Goal: Share content: Share content

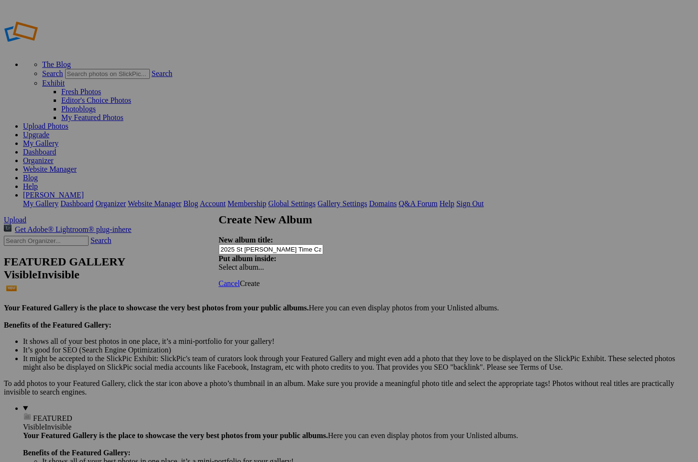
type input "2025 St [PERSON_NAME] Time Capsule"
click at [260, 279] on span "Create" at bounding box center [250, 283] width 20 height 8
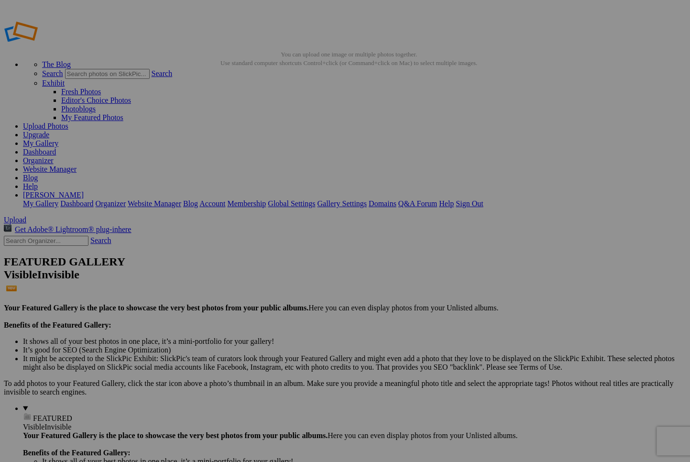
type input "2025 St [PERSON_NAME] Time Capsule"
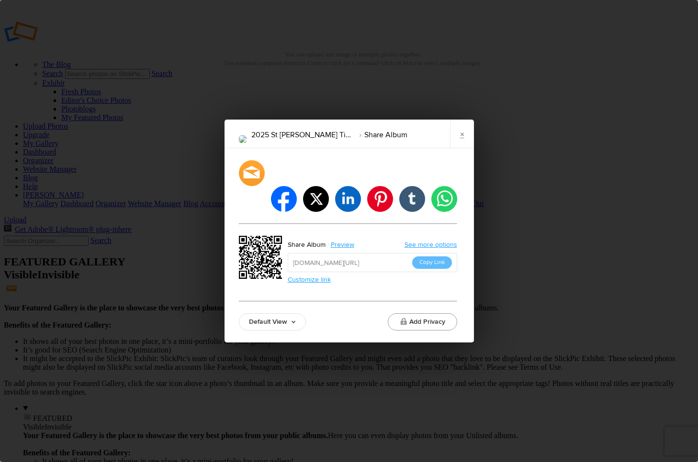
click at [429, 313] on button "Add Privacy" at bounding box center [422, 321] width 69 height 17
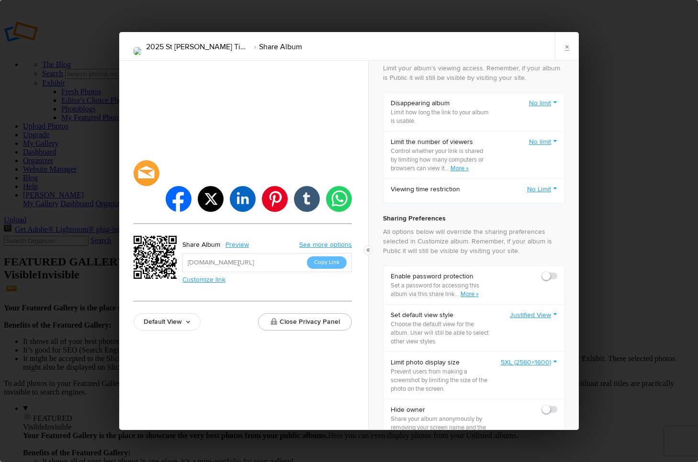
scroll to position [96, 0]
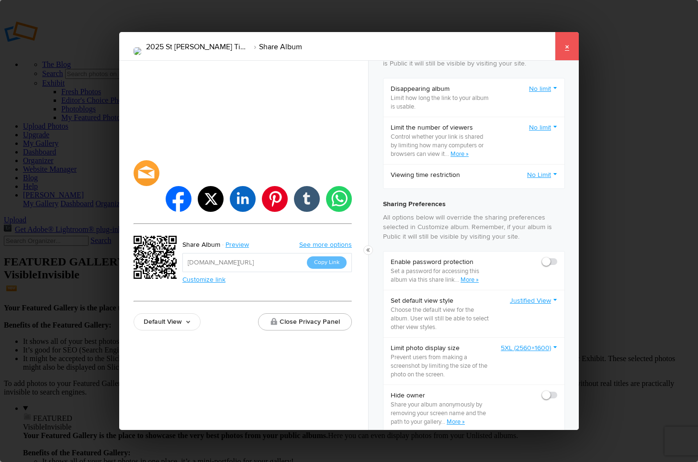
click at [565, 44] on link "×" at bounding box center [567, 46] width 24 height 29
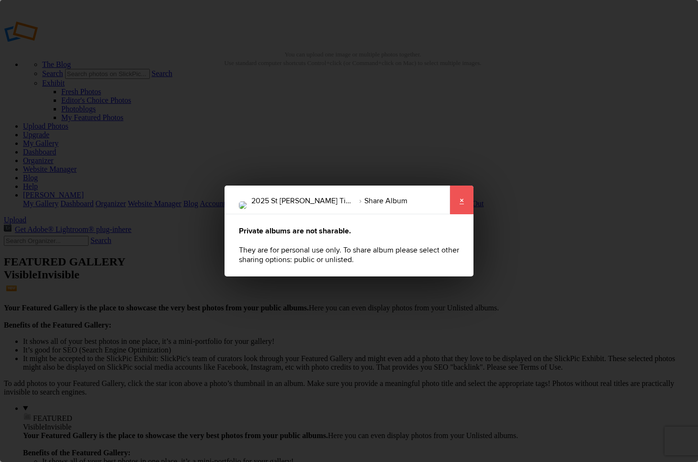
click at [461, 201] on link "×" at bounding box center [461, 200] width 24 height 29
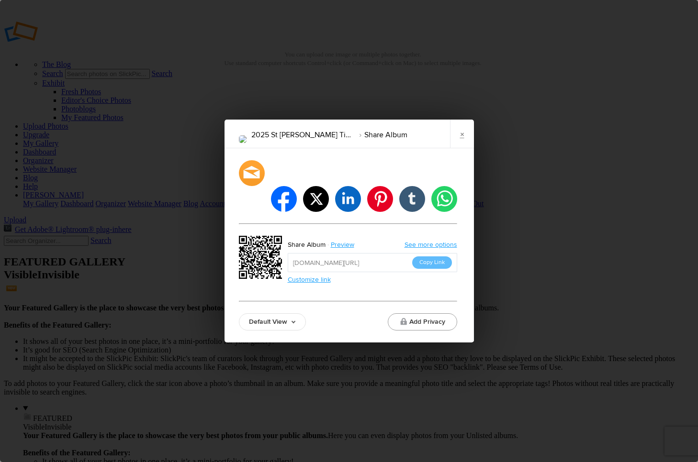
click at [428, 313] on button "Add Privacy" at bounding box center [422, 321] width 69 height 17
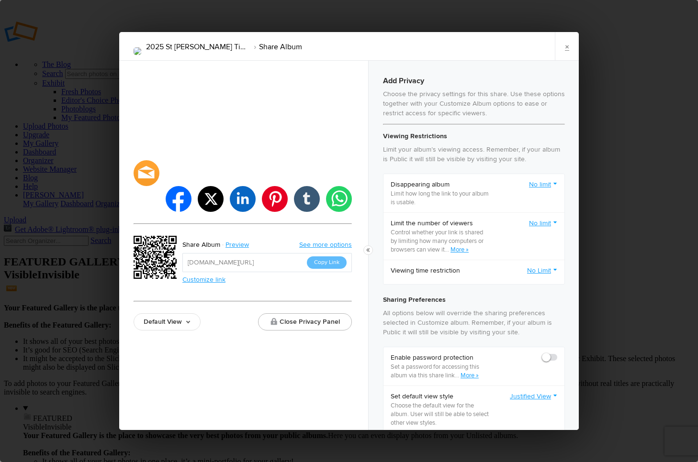
click at [542, 221] on link "No limit" at bounding box center [543, 224] width 28 height 10
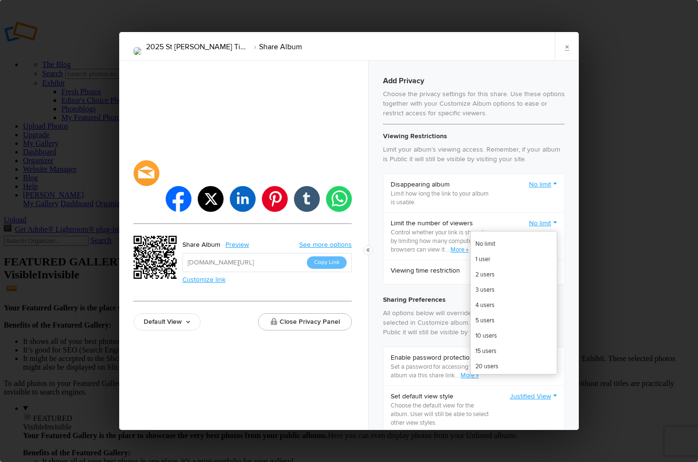
click at [501, 215] on div "Limit the number of viewers Control whether your link is shared by limiting how…" at bounding box center [473, 235] width 181 height 47
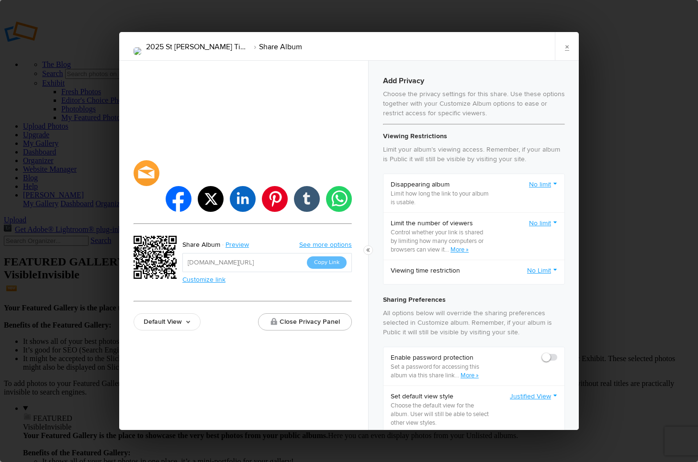
click at [460, 247] on link "More »" at bounding box center [459, 250] width 18 height 8
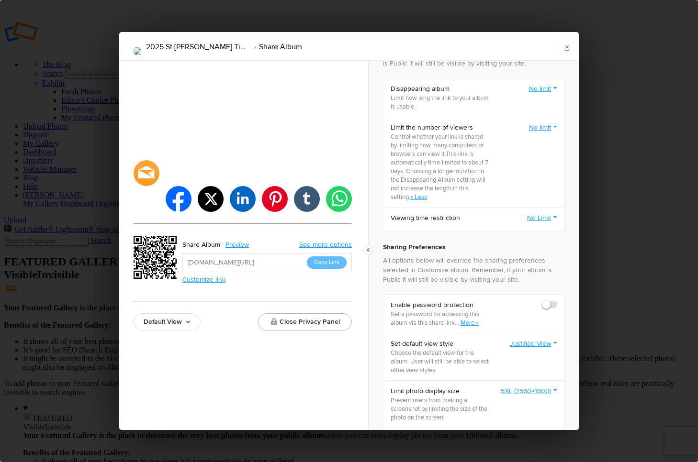
click at [557, 301] on span at bounding box center [557, 301] width 0 height 0
click at [557, 301] on input "checkbox" at bounding box center [557, 300] width 0 height 0
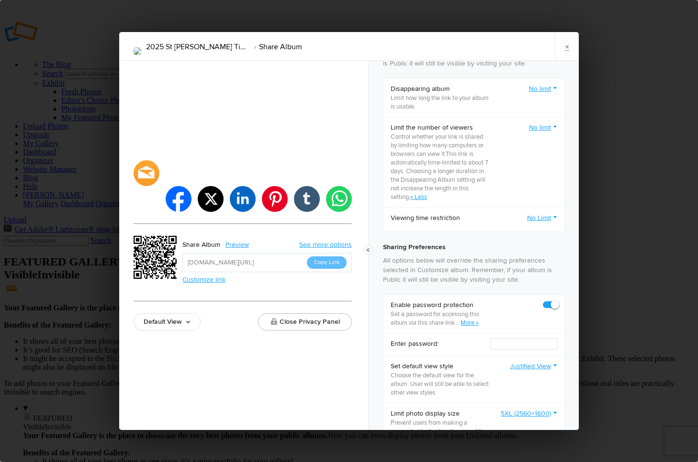
click at [474, 322] on link "More »" at bounding box center [469, 323] width 18 height 8
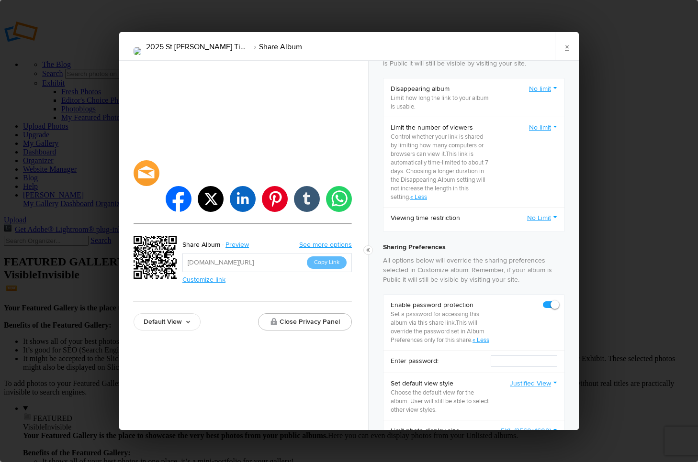
click at [557, 301] on span at bounding box center [557, 301] width 0 height 0
click at [557, 301] on input "checkbox" at bounding box center [557, 300] width 0 height 0
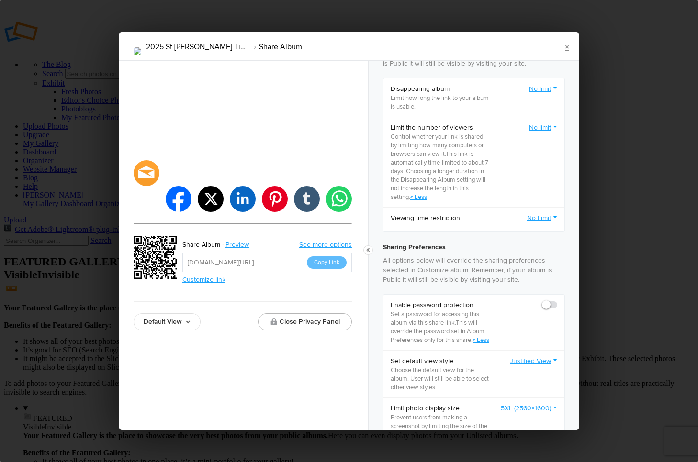
checkbox input "false"
click at [545, 125] on link "No limit" at bounding box center [543, 128] width 28 height 10
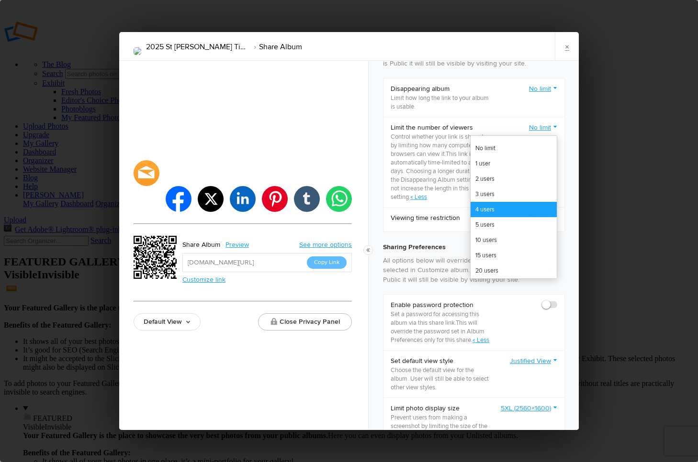
click at [470, 208] on link "4 users" at bounding box center [513, 209] width 86 height 15
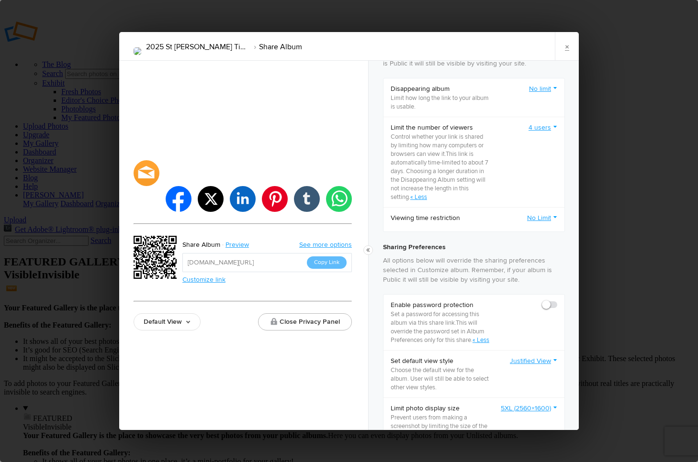
click at [317, 256] on button "Copy Link" at bounding box center [327, 262] width 40 height 12
click at [321, 256] on button "Copy Link" at bounding box center [327, 262] width 40 height 12
click at [567, 46] on link "×" at bounding box center [567, 46] width 24 height 29
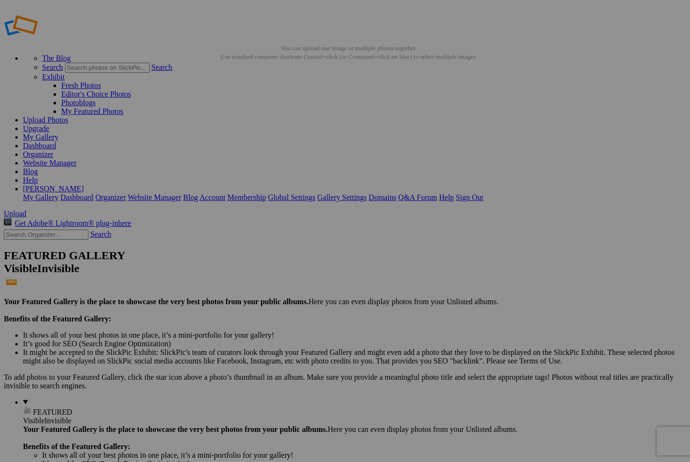
scroll to position [0, 0]
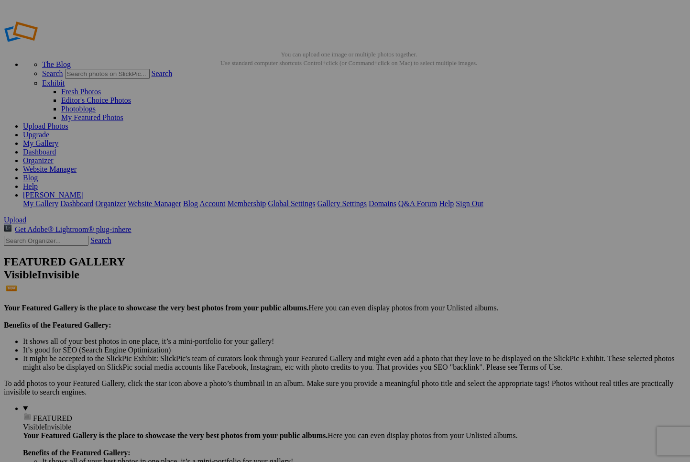
click at [84, 191] on link "[PERSON_NAME]" at bounding box center [53, 195] width 61 height 8
click at [483, 200] on link "Sign Out" at bounding box center [469, 204] width 27 height 8
